Goal: Task Accomplishment & Management: Use online tool/utility

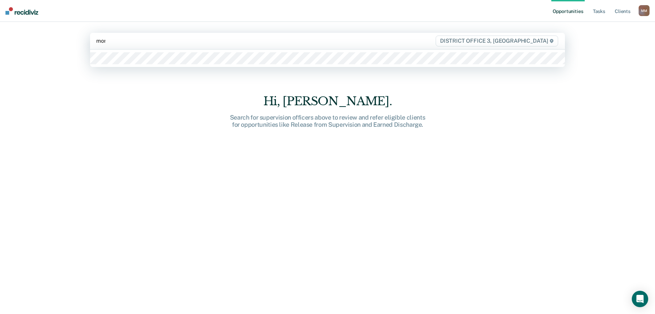
type input "[PERSON_NAME]"
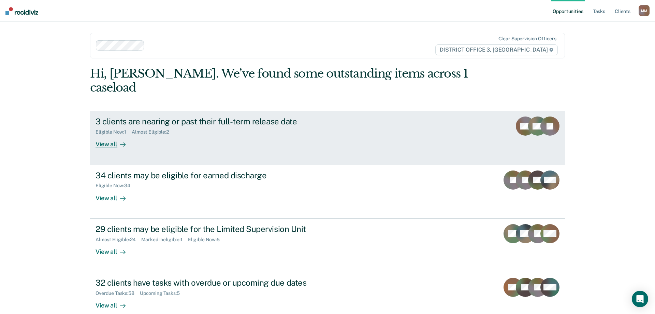
click at [95, 132] on link "3 clients are nearing or past their full-term release date Eligible Now : 1 Alm…" at bounding box center [327, 138] width 475 height 54
click at [103, 135] on div "View all" at bounding box center [115, 141] width 38 height 13
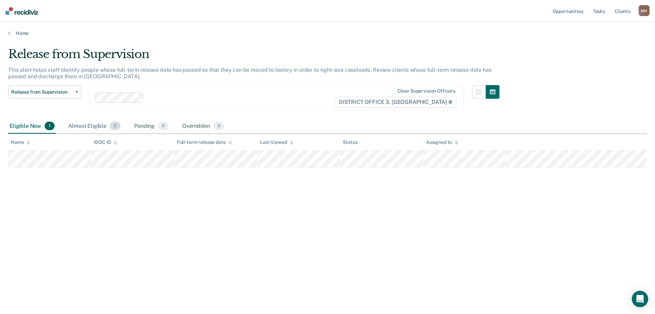
click at [99, 125] on div "Almost Eligible 2" at bounding box center [94, 126] width 55 height 15
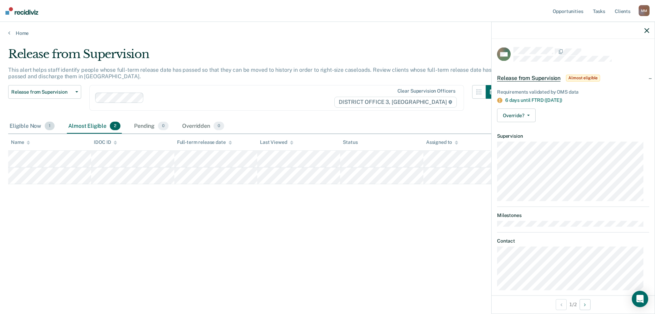
click at [30, 124] on div "Eligible Now 1" at bounding box center [32, 126] width 48 height 15
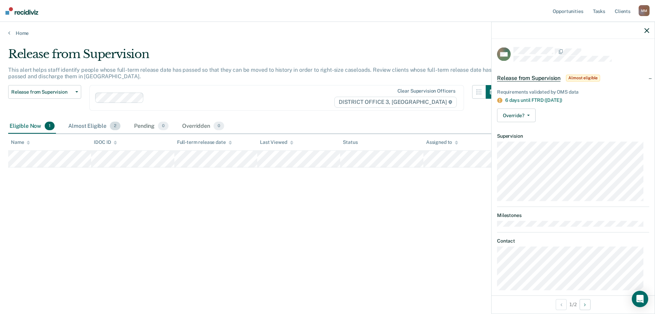
click at [92, 127] on div "Almost Eligible 2" at bounding box center [94, 126] width 55 height 15
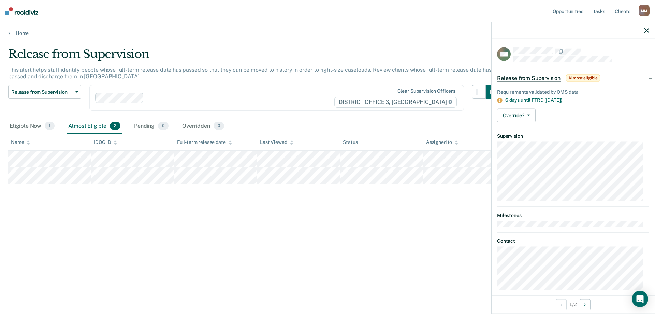
click at [92, 127] on div "Almost Eligible 2" at bounding box center [94, 126] width 55 height 15
click at [649, 31] on icon "button" at bounding box center [646, 30] width 5 height 5
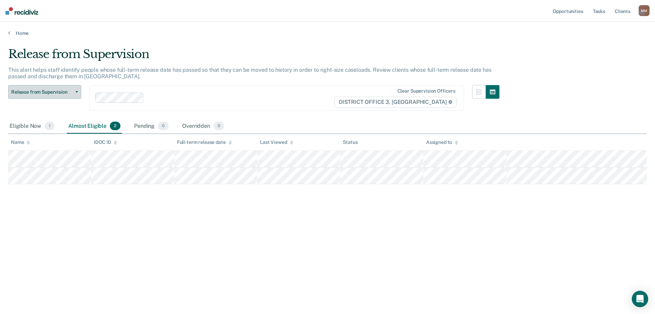
click at [41, 88] on button "Release from Supervision" at bounding box center [44, 92] width 73 height 14
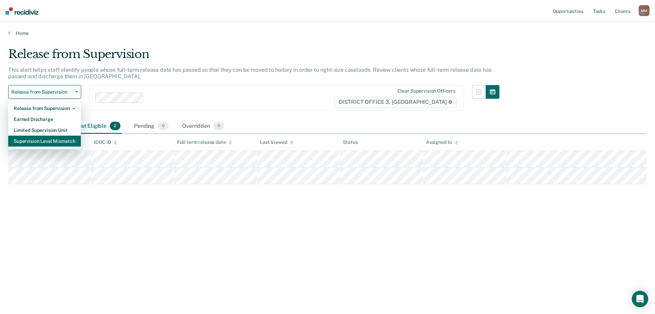
click at [47, 141] on div "Supervision Level Mismatch" at bounding box center [45, 140] width 62 height 11
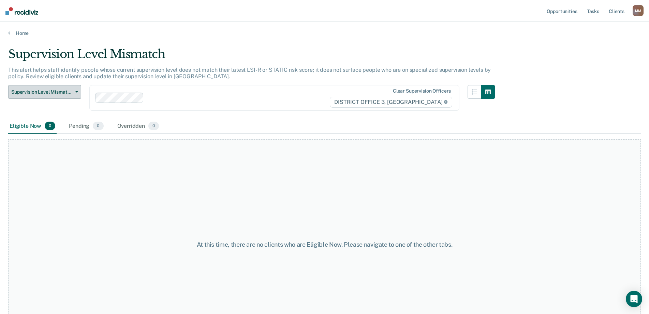
click at [55, 94] on span "Supervision Level Mismatch" at bounding box center [41, 92] width 61 height 6
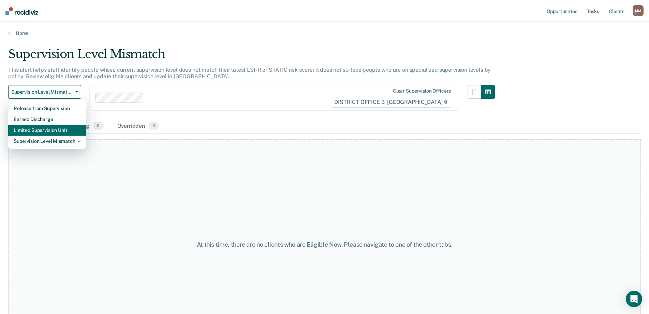
click at [49, 129] on div "Limited Supervision Unit" at bounding box center [47, 130] width 67 height 11
